Goal: Book appointment/travel/reservation

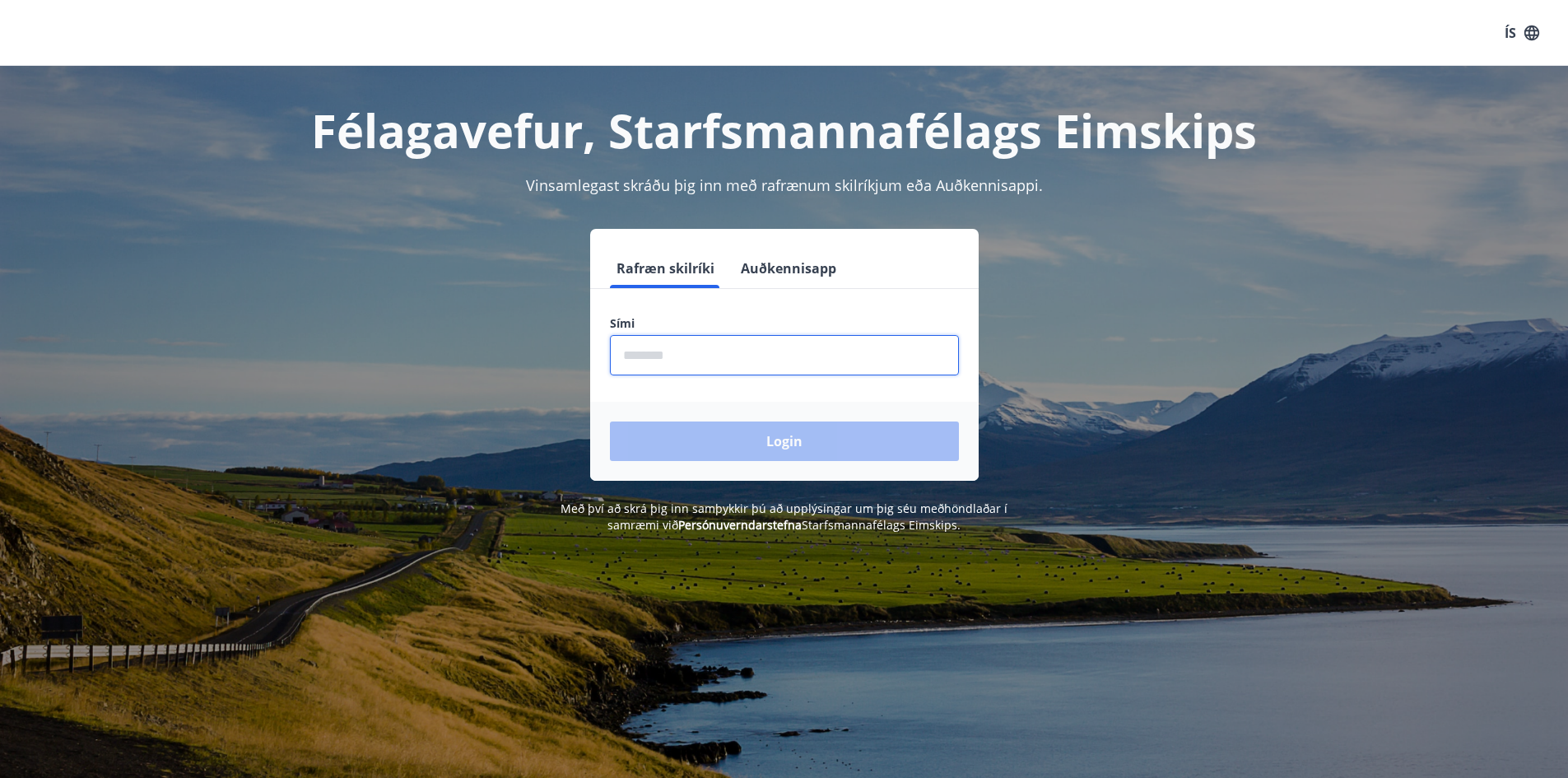
click at [824, 344] on input "phone" at bounding box center [784, 354] width 349 height 40
type input "********"
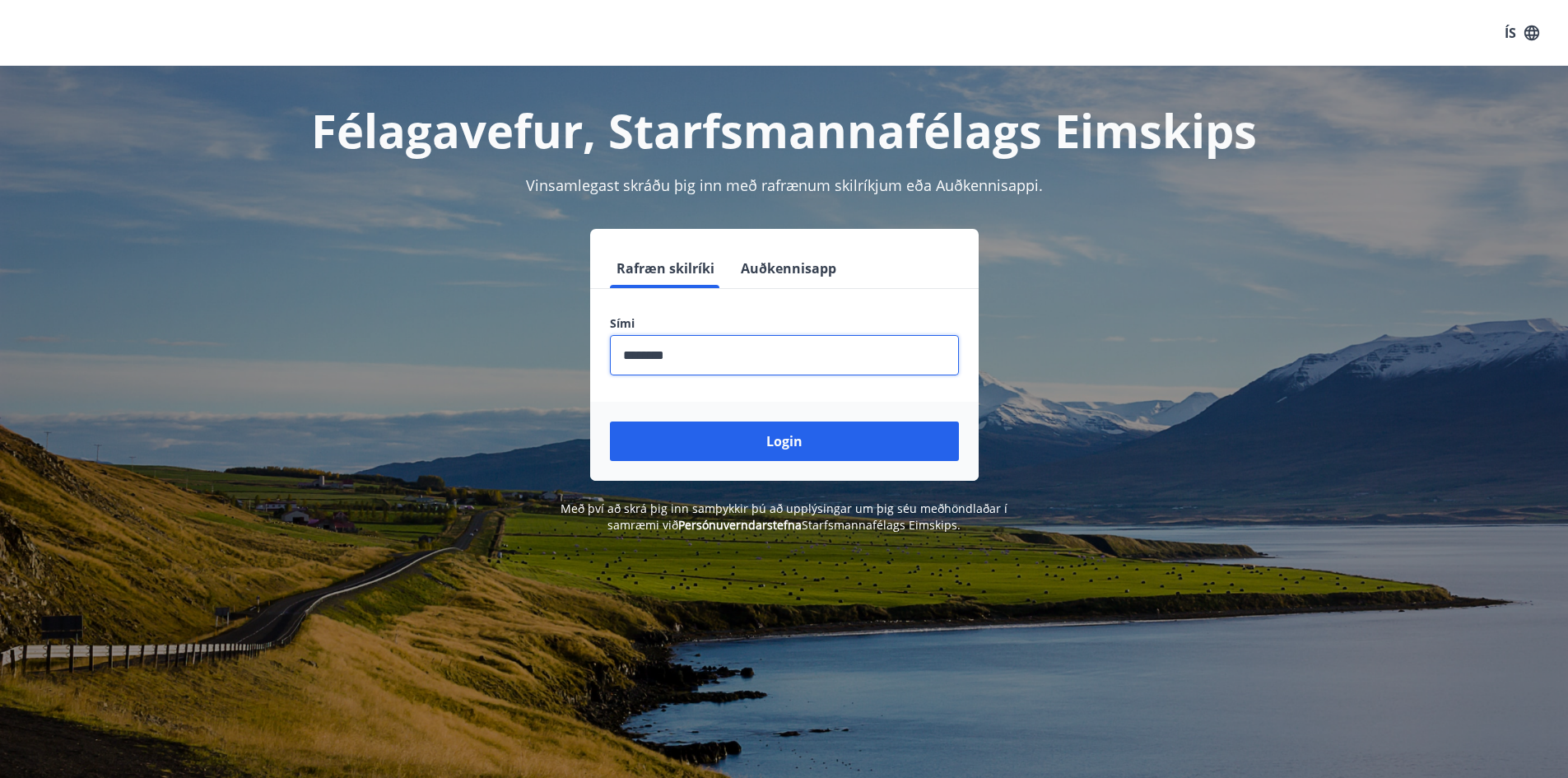
click at [766, 434] on button "Login" at bounding box center [784, 441] width 349 height 39
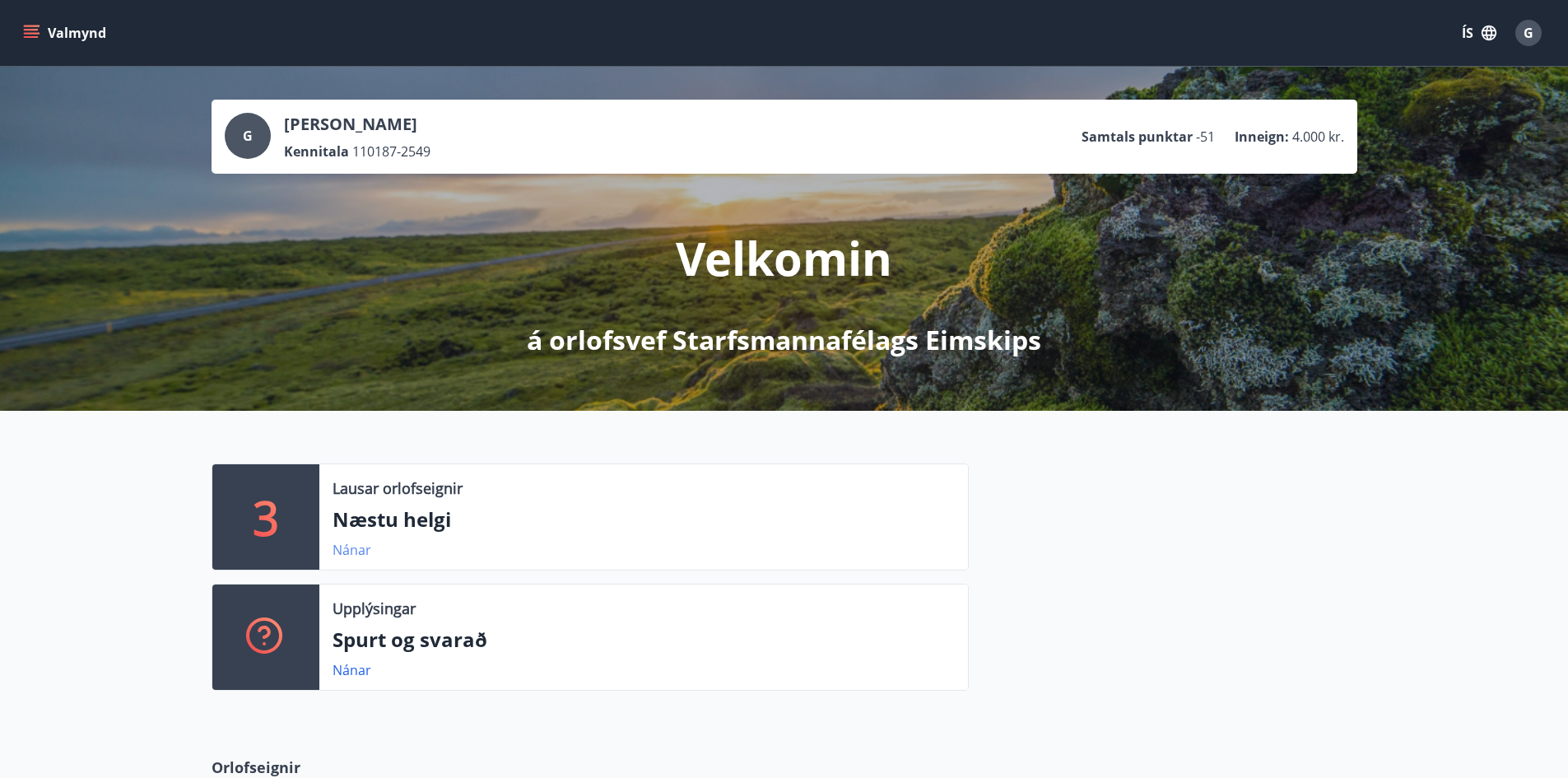
click at [360, 551] on link "Nánar" at bounding box center [352, 549] width 39 height 18
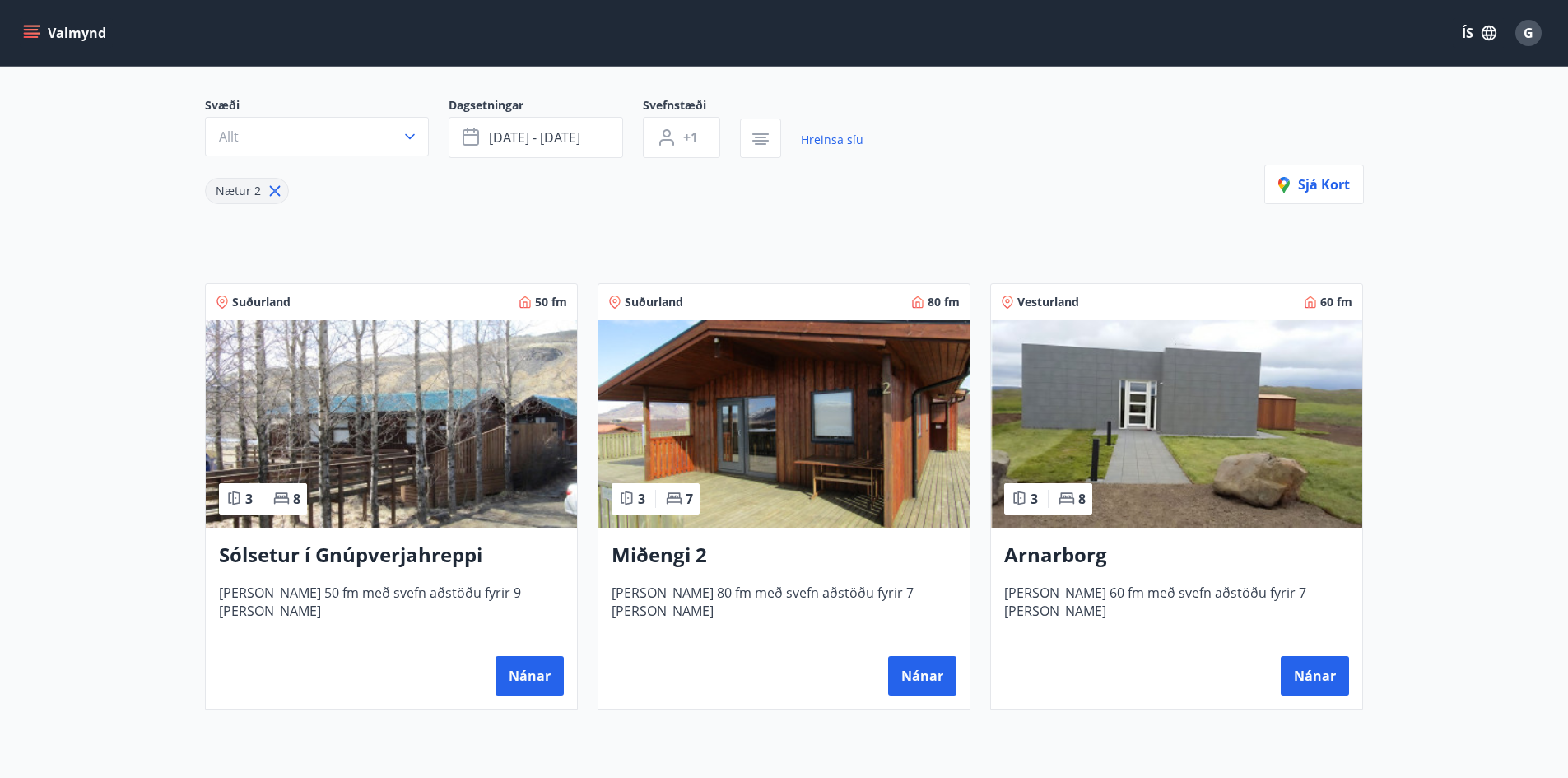
scroll to position [151, 0]
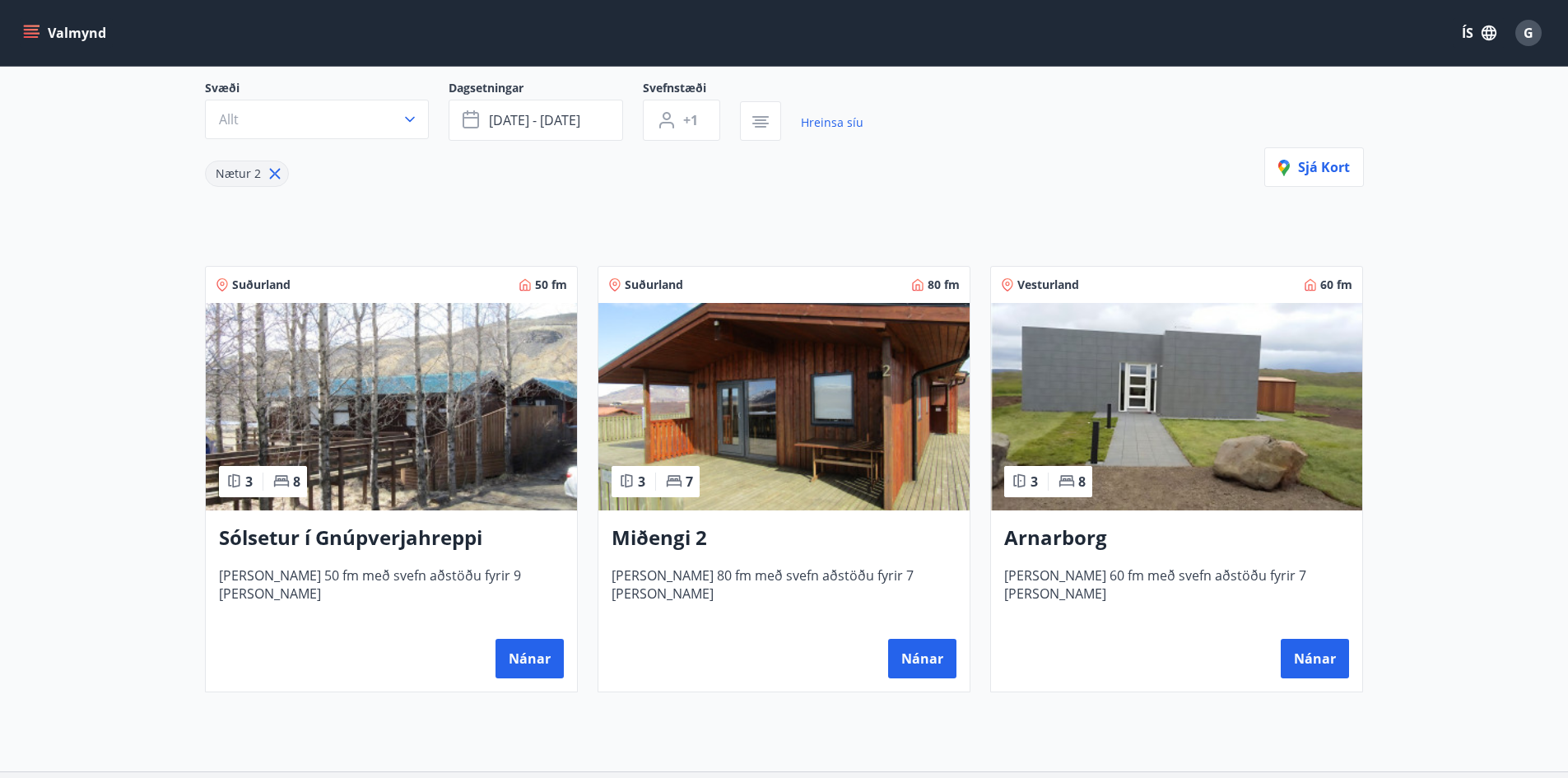
click at [269, 172] on icon at bounding box center [274, 173] width 18 height 18
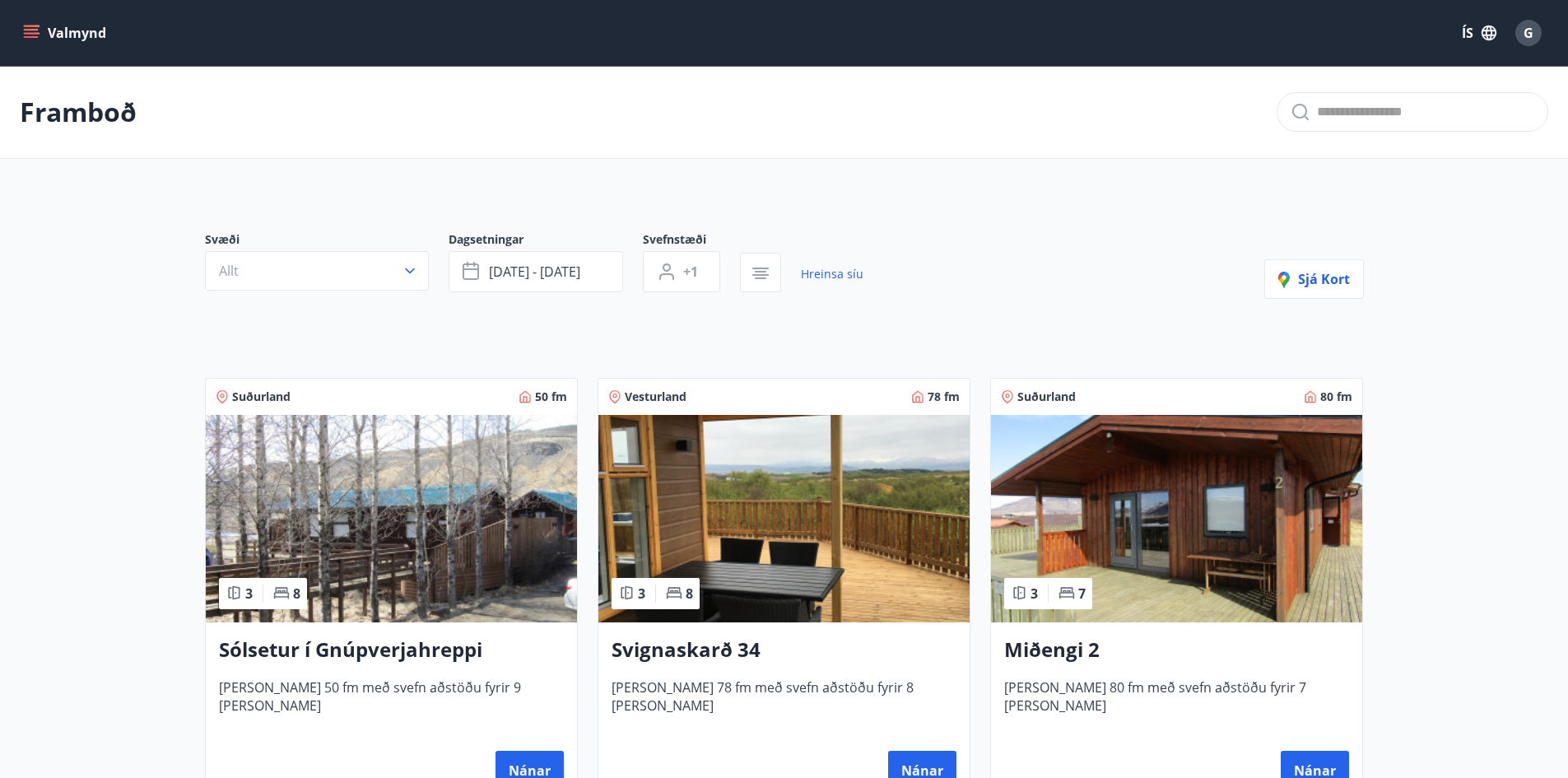
click at [30, 23] on button "Valmynd" at bounding box center [66, 33] width 93 height 30
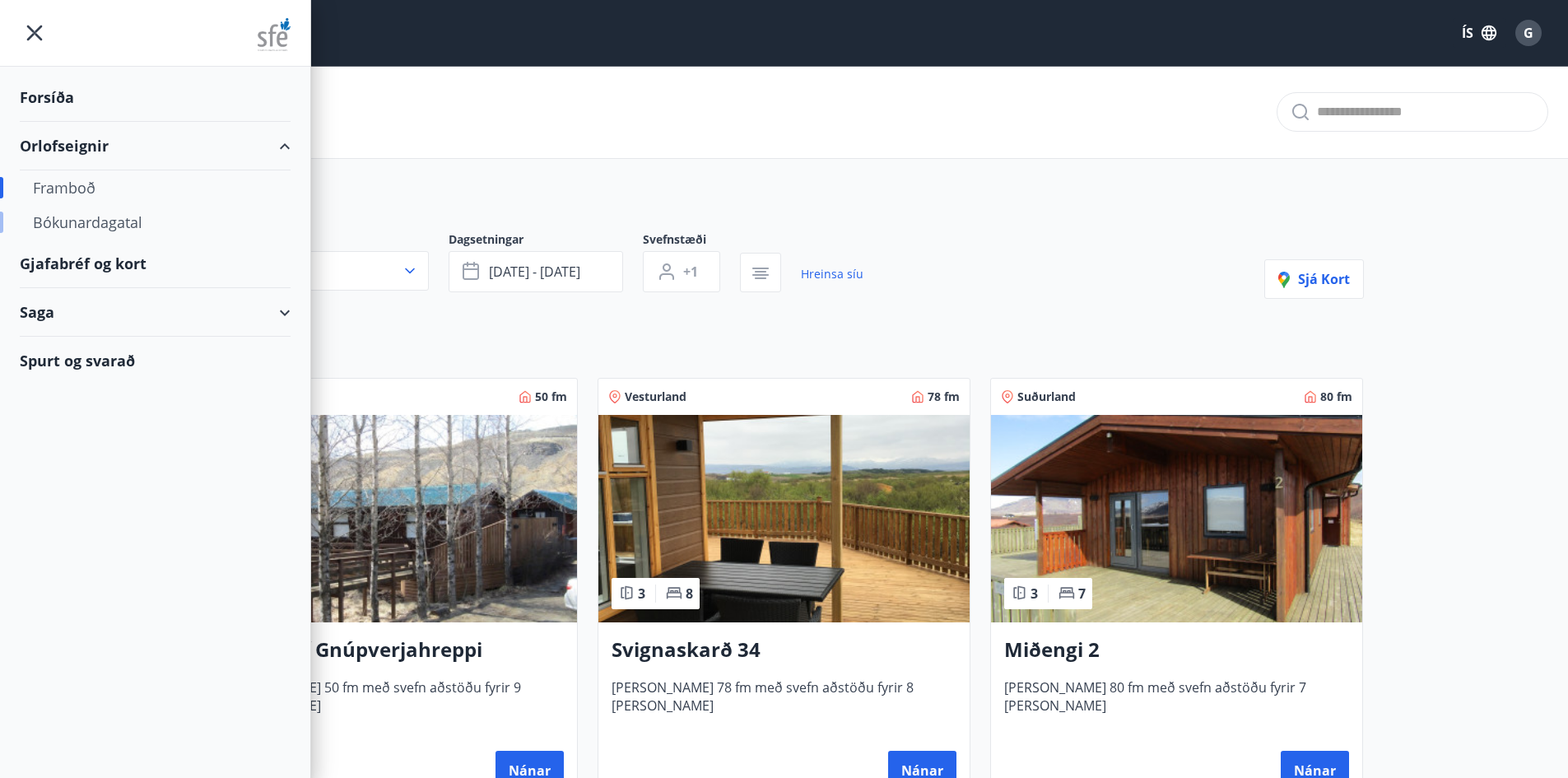
click at [80, 216] on div "Bókunardagatal" at bounding box center [155, 222] width 244 height 34
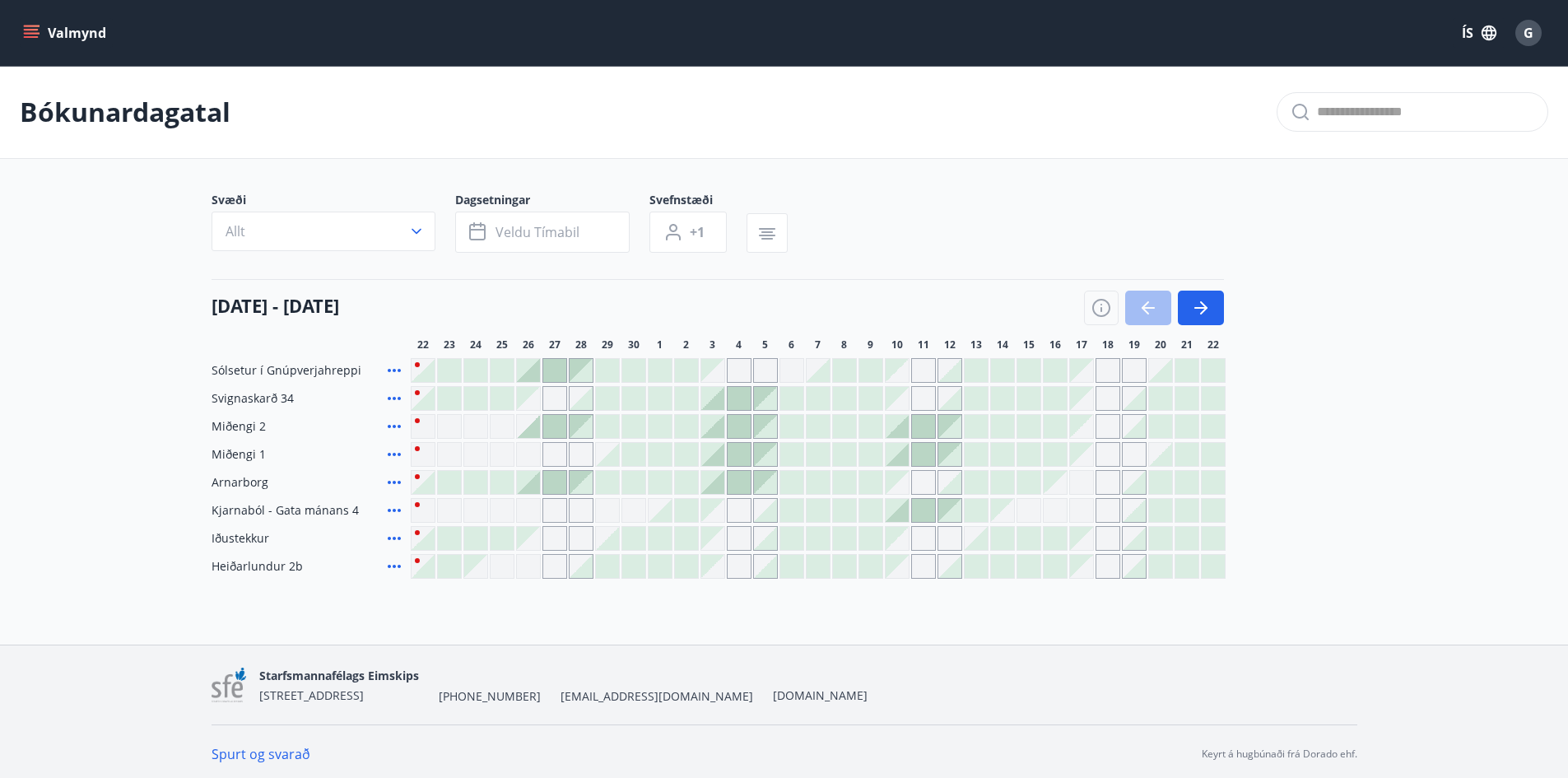
scroll to position [5, 0]
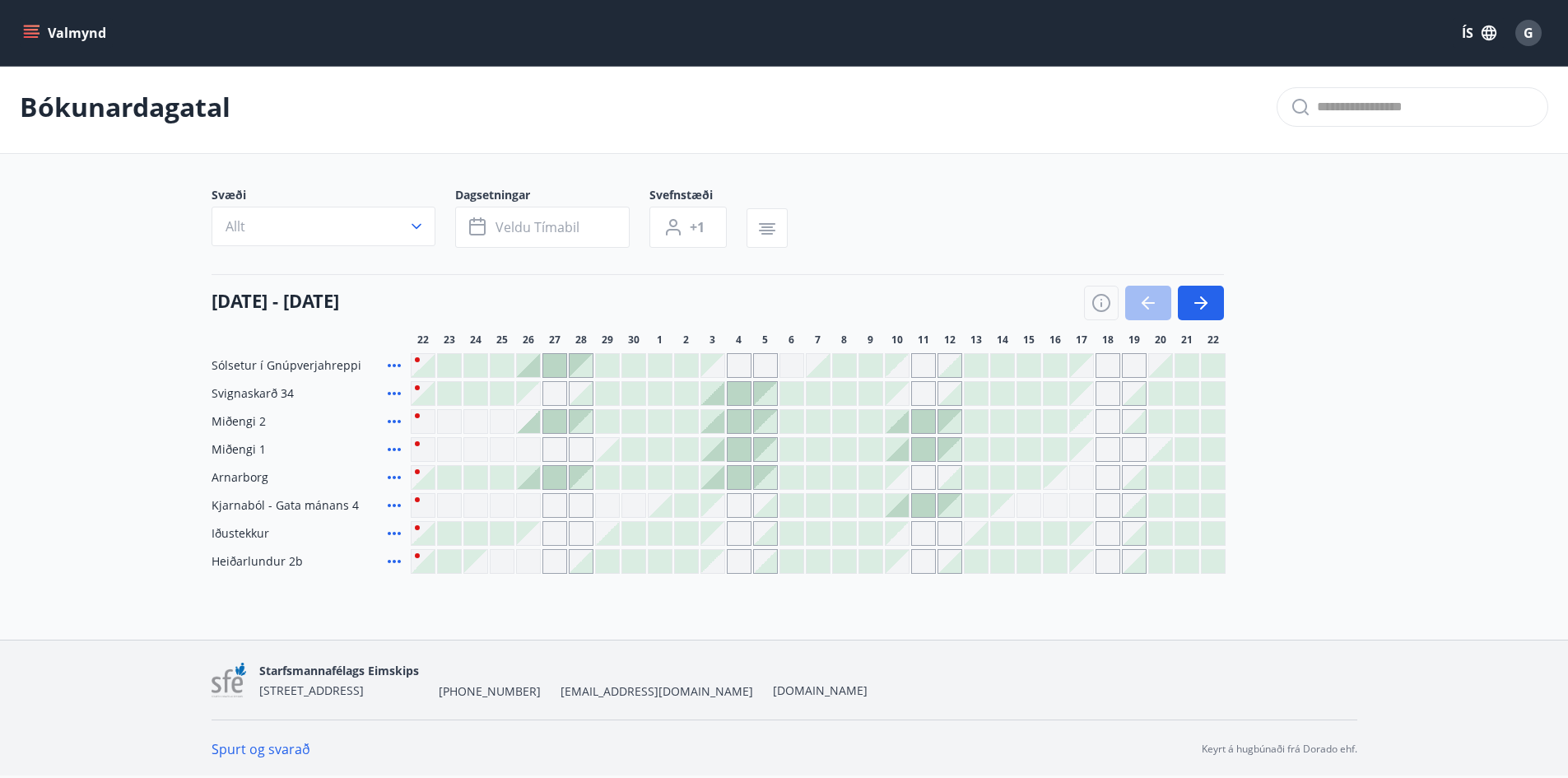
click at [1327, 494] on div "Sólsetur í Gnúpverjahreppi Svignaskarð 34 Miðengi 2 Miðengi 1 Arnarborg Kjarnab…" at bounding box center [784, 463] width 1146 height 221
click at [1082, 370] on div "Gráir dagar eru ekki bókanlegir" at bounding box center [1081, 365] width 23 height 23
click at [1075, 362] on div "Gráir dagar eru ekki bókanlegir" at bounding box center [1081, 365] width 23 height 23
click at [1044, 360] on div at bounding box center [1055, 365] width 23 height 23
click at [1054, 362] on div at bounding box center [1055, 365] width 23 height 23
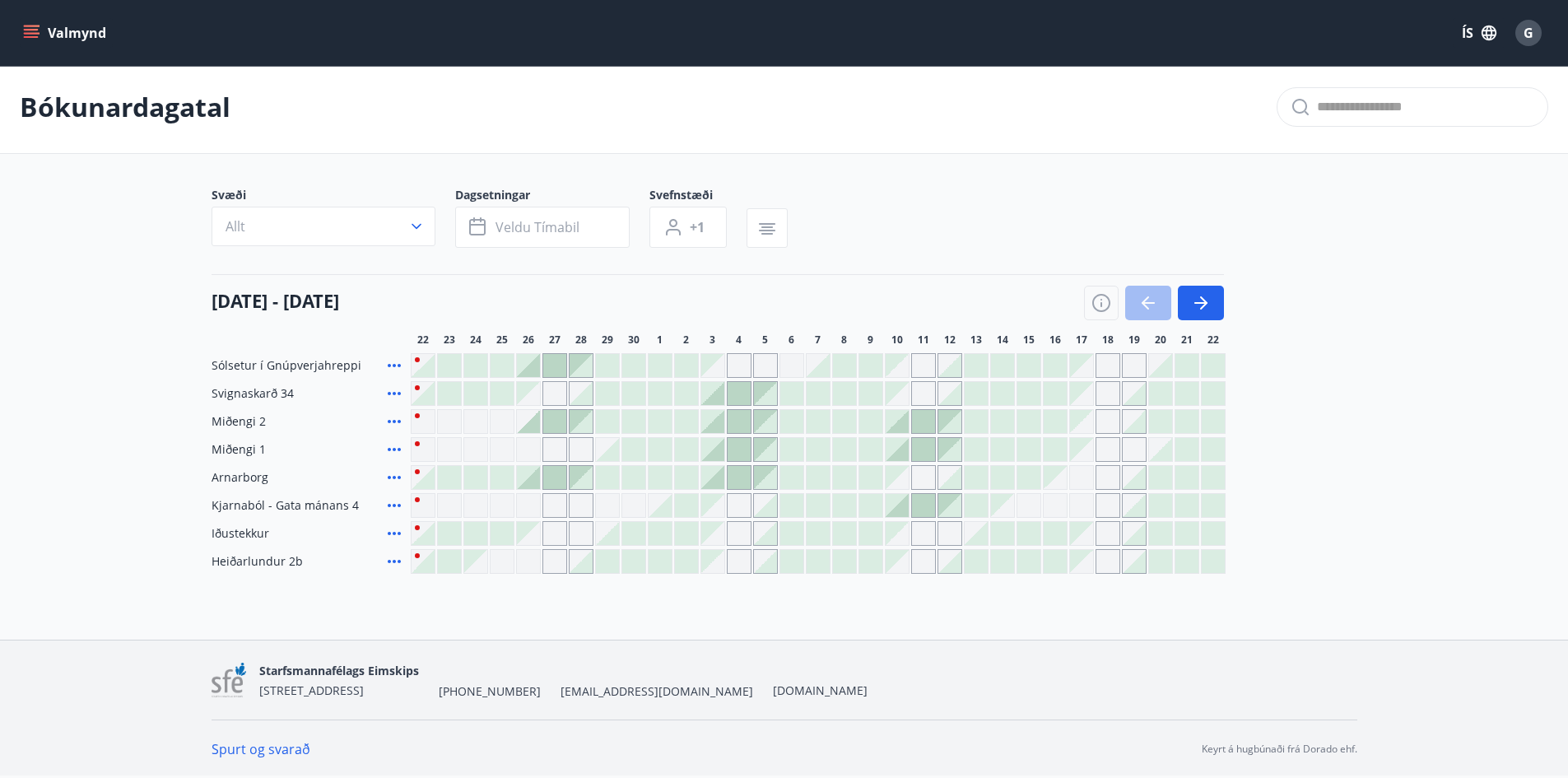
click at [1087, 373] on div "Gráir dagar eru ekki bókanlegir" at bounding box center [1081, 365] width 23 height 23
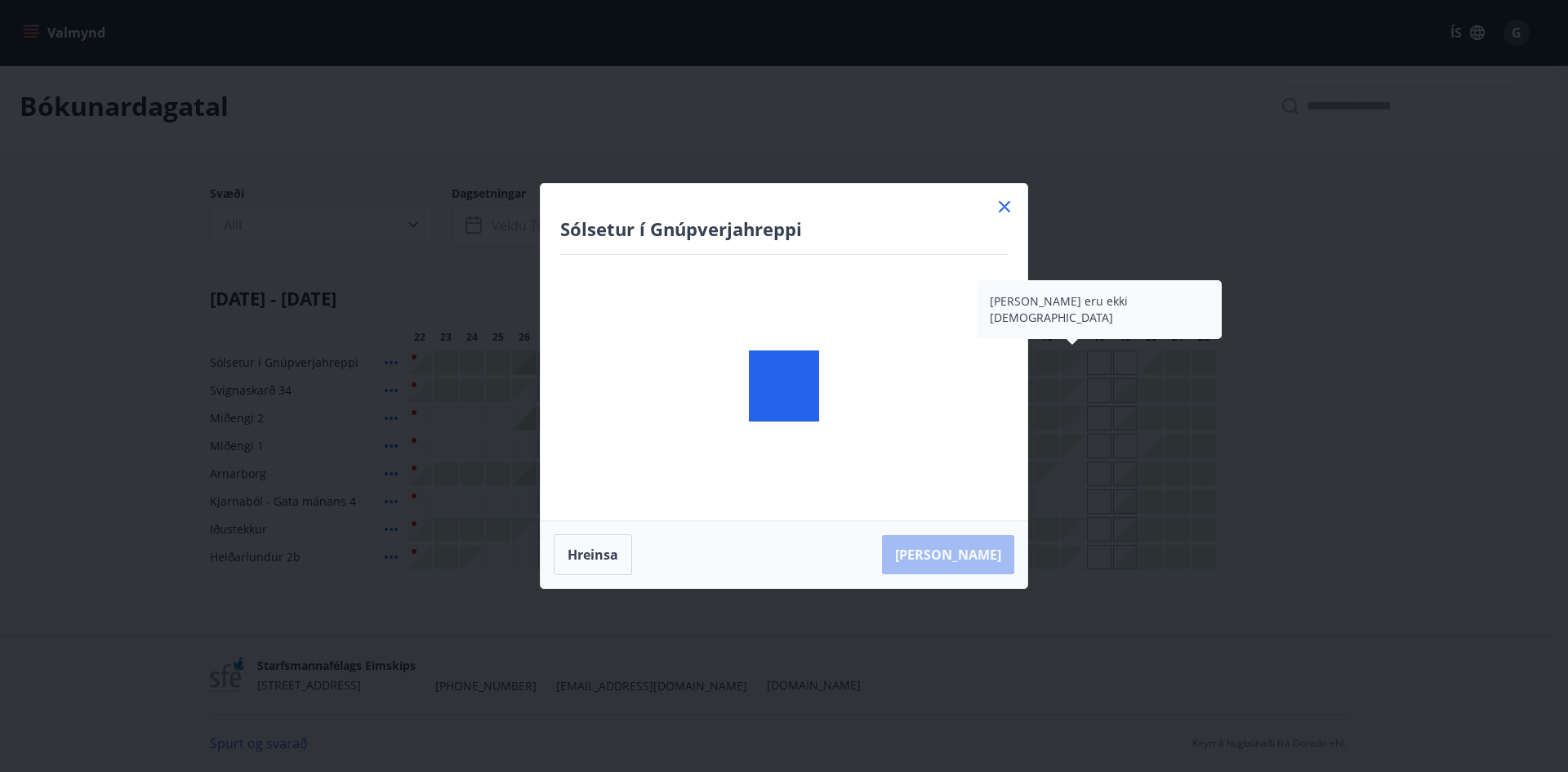
click at [1077, 396] on div "Sólsetur í Gnúpverjahreppi Hreinsa Taka Frá" at bounding box center [784, 386] width 1568 height 772
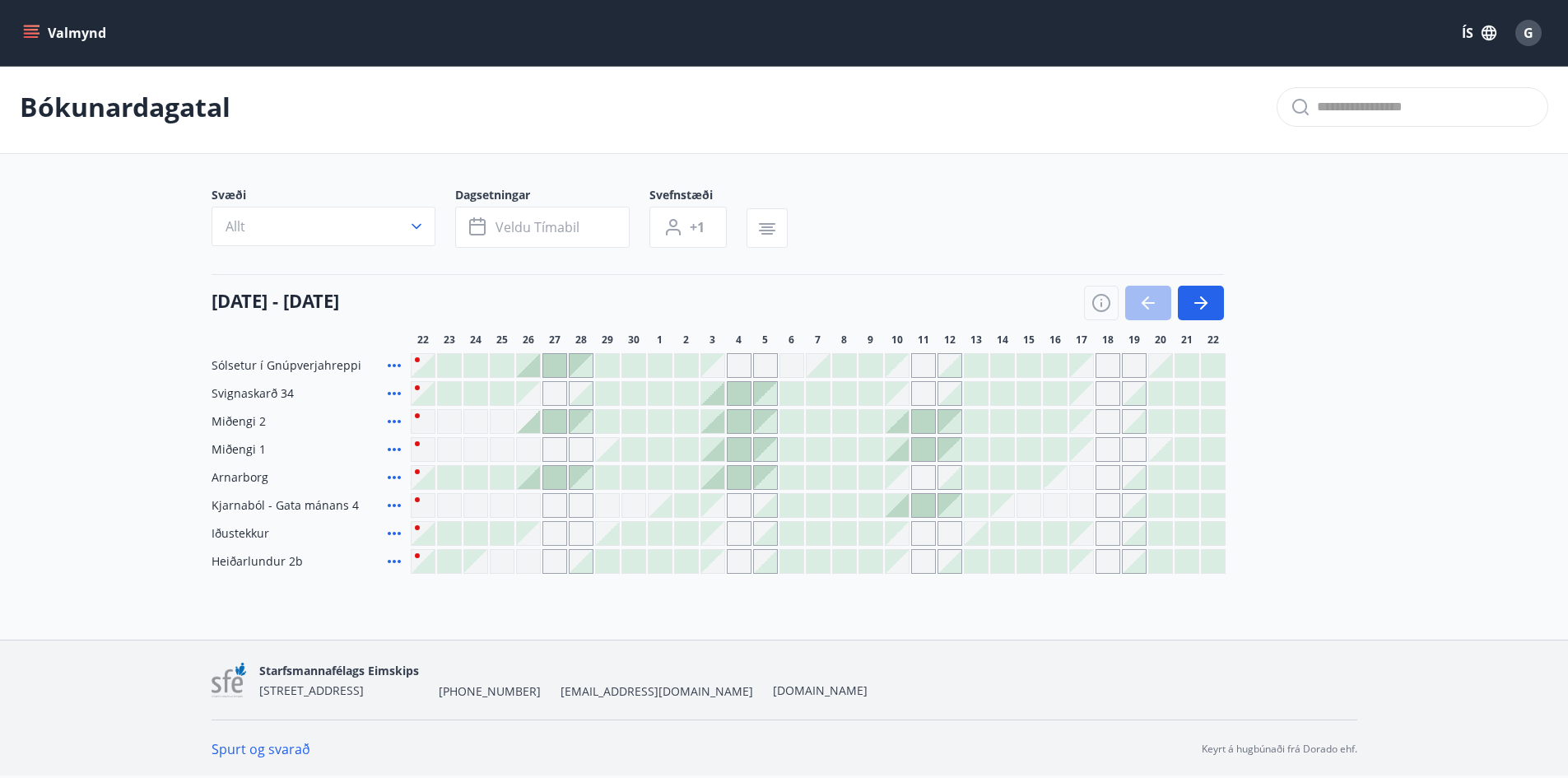
click at [1087, 457] on div "Gráir dagar eru ekki bókanlegir" at bounding box center [1081, 449] width 23 height 23
click at [1355, 445] on div "Sólsetur í Gnúpverjahreppi Svignaskarð 34 Miðengi 2 Miðengi 1 [PERSON_NAME] eru…" at bounding box center [784, 463] width 1146 height 221
click at [1363, 332] on div "Svæði Allt Dagsetningar Veldu tímabil Svefnstæði +1 [DATE] - [DATE] 23 24 25 26…" at bounding box center [785, 379] width 1186 height 387
